Goal: Information Seeking & Learning: Learn about a topic

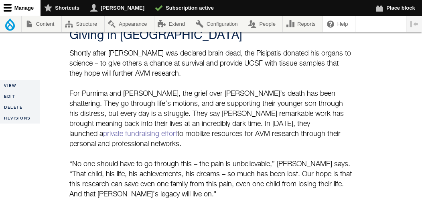
scroll to position [1258, 0]
click at [177, 130] on link "private fundraising effort" at bounding box center [140, 133] width 74 height 7
click at [199, 108] on div "Giving in [GEOGRAPHIC_DATA] Shortly after [PERSON_NAME] was declared brain dead…" at bounding box center [211, 113] width 284 height 171
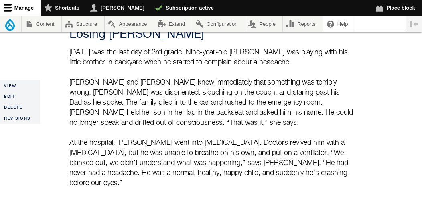
scroll to position [684, 0]
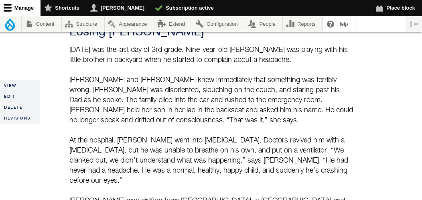
click at [234, 90] on p "[PERSON_NAME] and [PERSON_NAME] knew immediately that something was terribly wr…" at bounding box center [211, 100] width 284 height 50
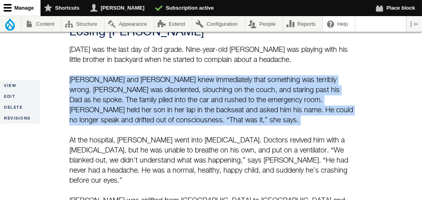
click at [234, 90] on p "[PERSON_NAME] and [PERSON_NAME] knew immediately that something was terribly wr…" at bounding box center [211, 100] width 284 height 50
click at [203, 89] on p "[PERSON_NAME] and [PERSON_NAME] knew immediately that something was terribly wr…" at bounding box center [211, 100] width 284 height 50
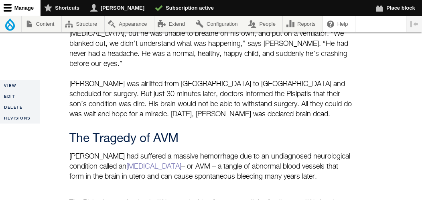
scroll to position [800, 0]
click at [83, 79] on p "[PERSON_NAME] was airlifted from [GEOGRAPHIC_DATA] to [GEOGRAPHIC_DATA] and sch…" at bounding box center [211, 99] width 284 height 40
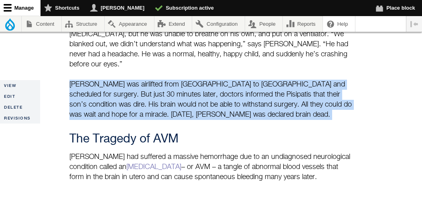
click at [83, 79] on p "[PERSON_NAME] was airlifted from [GEOGRAPHIC_DATA] to [GEOGRAPHIC_DATA] and sch…" at bounding box center [211, 99] width 284 height 40
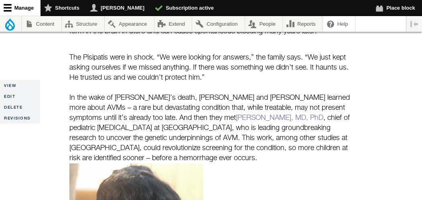
scroll to position [945, 0]
click at [236, 114] on link "[PERSON_NAME], MD, PhD" at bounding box center [280, 117] width 88 height 7
